Goal: Check status

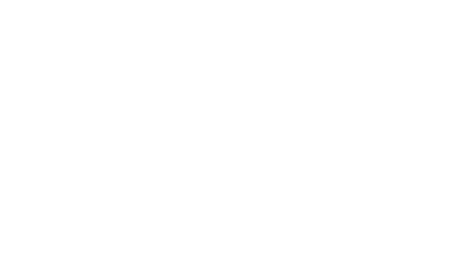
select select
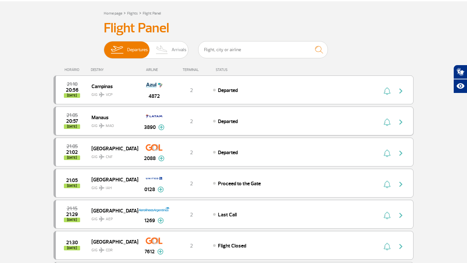
scroll to position [10, 0]
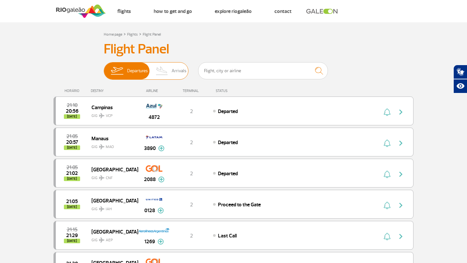
click at [173, 75] on span "Arrivals" at bounding box center [179, 71] width 15 height 17
click at [104, 68] on input "Departures Arrivals" at bounding box center [104, 68] width 0 height 0
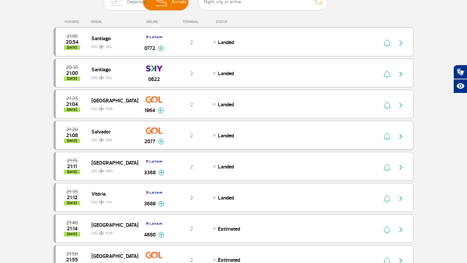
scroll to position [49, 0]
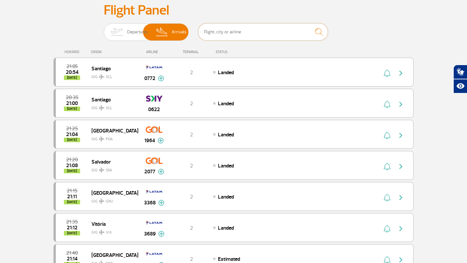
click at [237, 34] on input "text" at bounding box center [263, 31] width 130 height 17
type input "cwb"
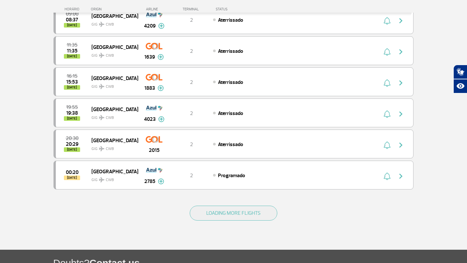
scroll to position [137, 0]
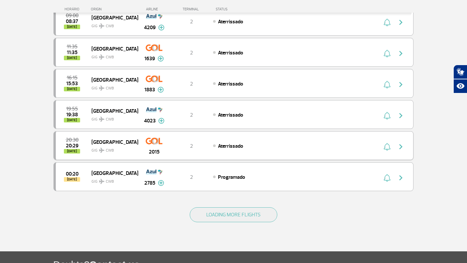
click at [321, 149] on div "Aterrissado" at bounding box center [284, 145] width 143 height 7
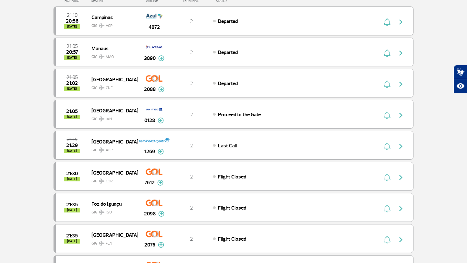
scroll to position [14, 0]
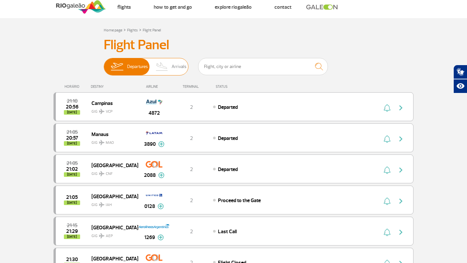
click at [173, 65] on span "Arrivals" at bounding box center [179, 66] width 15 height 17
click at [104, 64] on input "Departures Arrivals" at bounding box center [104, 64] width 0 height 0
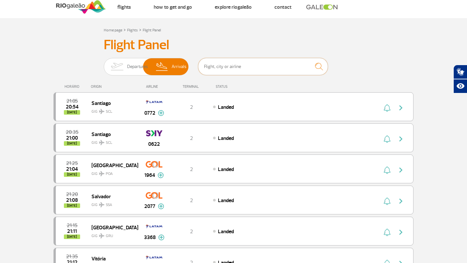
click at [256, 63] on input "text" at bounding box center [263, 66] width 130 height 17
type input "[GEOGRAPHIC_DATA]"
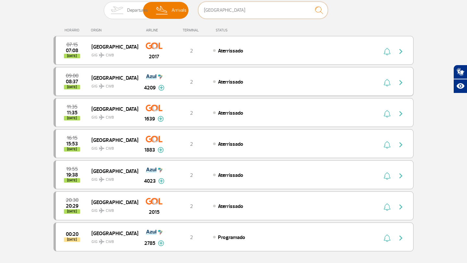
scroll to position [74, 0]
